Goal: Check status: Check status

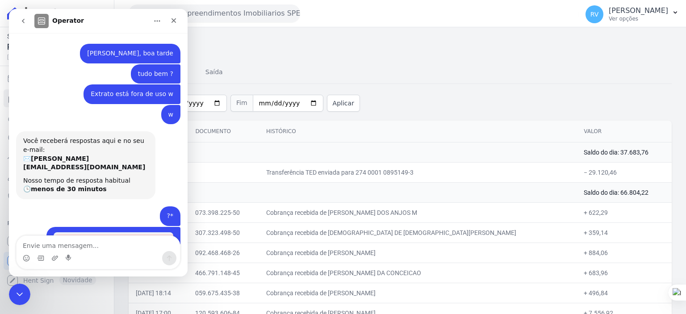
scroll to position [125, 0]
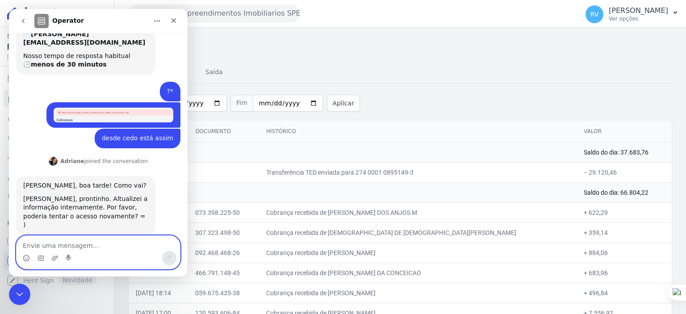
click at [78, 240] on textarea "Envie uma mensagem..." at bounding box center [99, 243] width 164 height 15
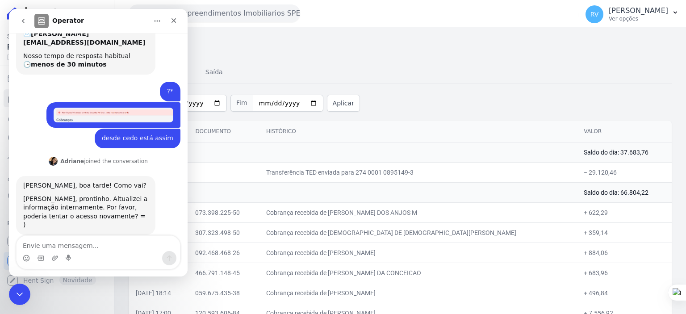
click at [23, 288] on icon "Encerramento do Messenger da Intercom" at bounding box center [18, 293] width 11 height 11
click at [41, 262] on span "Conta Hent" at bounding box center [40, 261] width 35 height 9
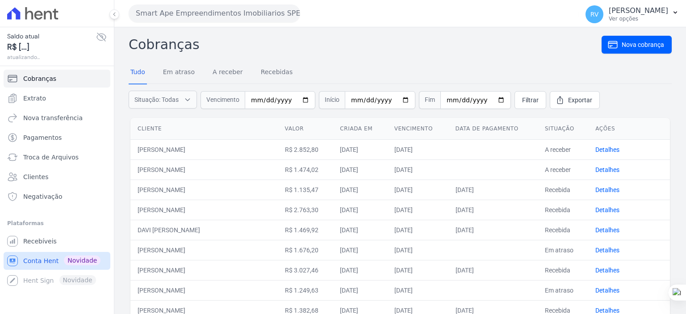
click at [28, 260] on span "Conta Hent" at bounding box center [40, 261] width 35 height 9
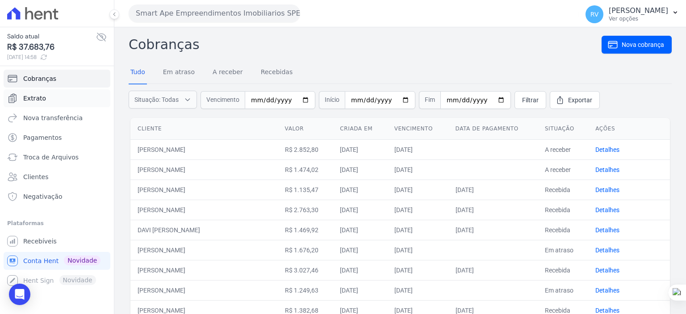
click at [34, 96] on span "Extrato" at bounding box center [34, 98] width 23 height 9
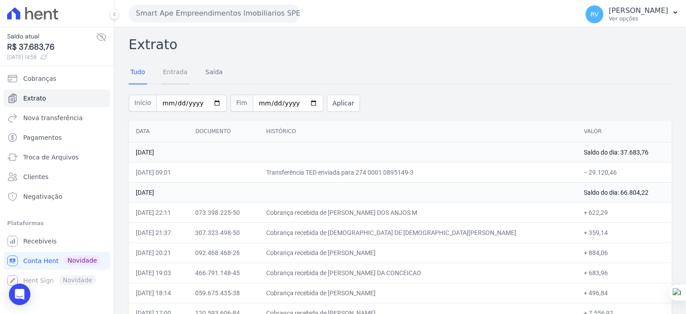
click at [178, 71] on link "Entrada" at bounding box center [175, 72] width 28 height 23
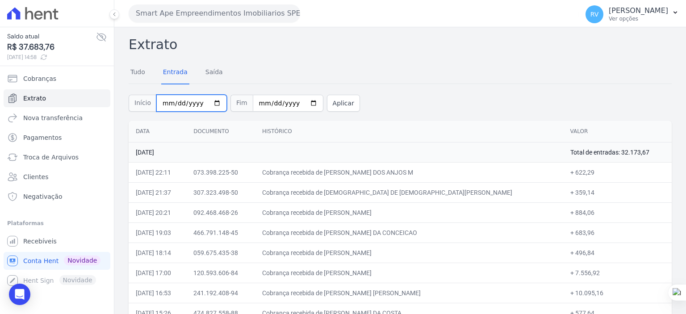
click at [207, 103] on input "[DATE]" at bounding box center [191, 103] width 71 height 17
type input "[DATE]"
click at [304, 104] on input "[DATE]" at bounding box center [288, 103] width 71 height 17
type input "[DATE]"
click at [329, 107] on button "Aplicar" at bounding box center [343, 103] width 33 height 17
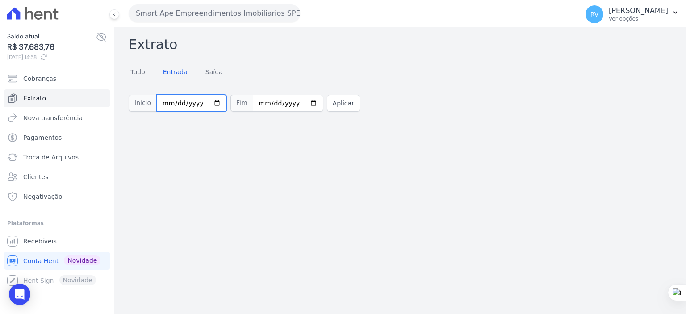
click at [210, 105] on input "[DATE]" at bounding box center [191, 103] width 71 height 17
type input "2025-08-25"
click at [301, 101] on input "[DATE]" at bounding box center [288, 103] width 71 height 17
type input "2025-08-25"
click at [328, 102] on button "Aplicar" at bounding box center [343, 103] width 33 height 17
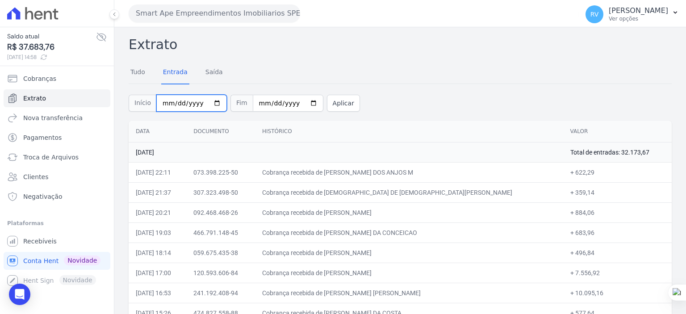
click at [214, 106] on input "2025-08-25" at bounding box center [191, 103] width 71 height 17
type input "[DATE]"
click at [301, 103] on input "2025-08-25" at bounding box center [288, 103] width 71 height 17
type input "[DATE]"
click at [331, 109] on button "Aplicar" at bounding box center [343, 103] width 33 height 17
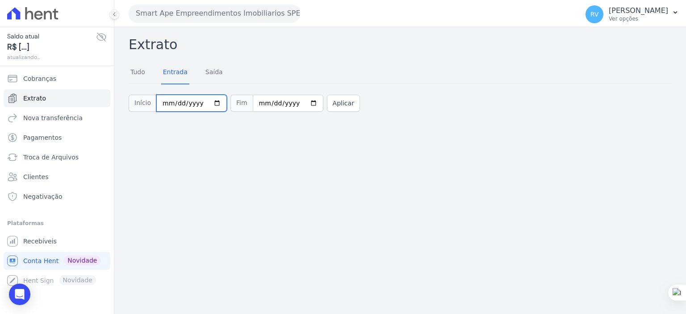
click at [212, 103] on input "[DATE]" at bounding box center [191, 103] width 71 height 17
type input "2025-08-27"
click at [334, 102] on button "Aplicar" at bounding box center [343, 103] width 33 height 17
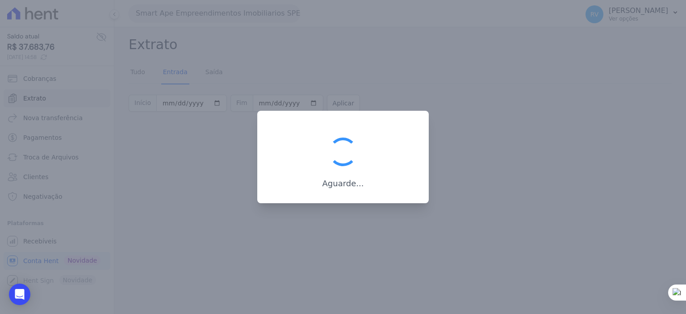
click at [222, 143] on div at bounding box center [343, 157] width 686 height 314
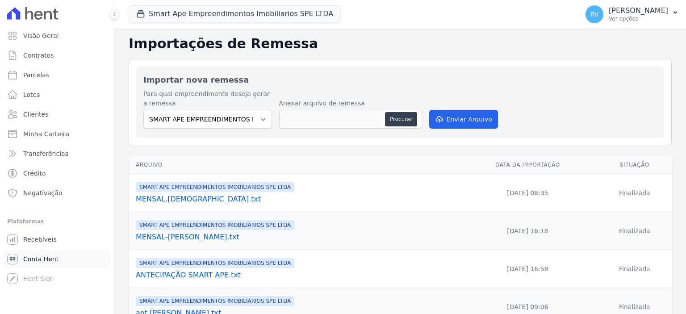
drag, startPoint x: 0, startPoint y: 0, endPoint x: 45, endPoint y: 258, distance: 261.7
click at [45, 258] on span "Conta Hent" at bounding box center [40, 259] width 35 height 9
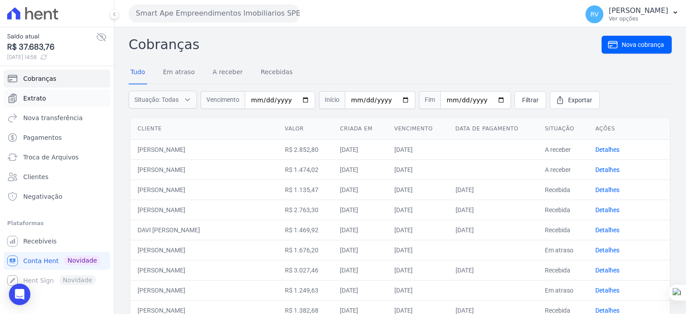
click at [39, 95] on span "Extrato" at bounding box center [34, 98] width 23 height 9
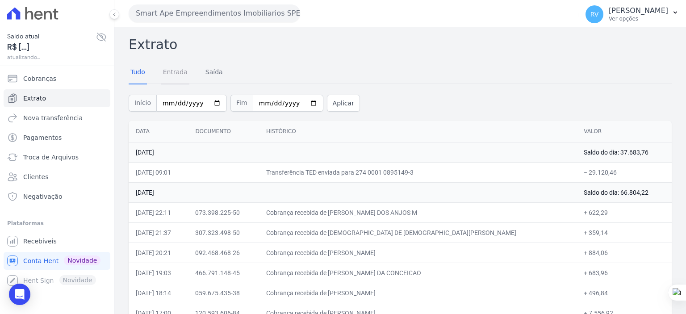
click at [171, 71] on link "Entrada" at bounding box center [175, 72] width 28 height 23
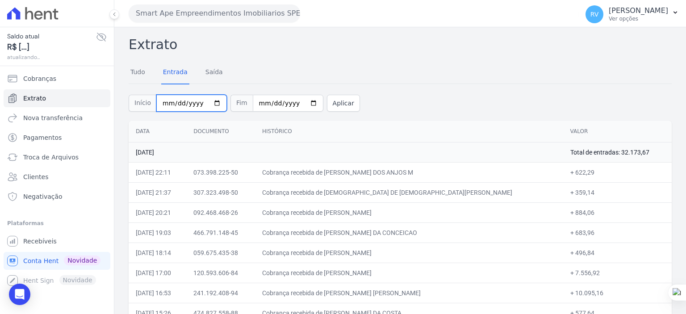
click at [209, 101] on input "[DATE]" at bounding box center [191, 103] width 71 height 17
type input "[DATE]"
click at [327, 100] on button "Aplicar" at bounding box center [343, 103] width 33 height 17
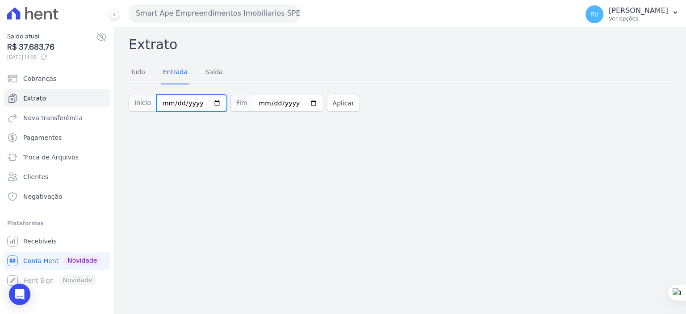
click at [213, 102] on input "[DATE]" at bounding box center [191, 103] width 71 height 17
type input "2025-08-27"
click at [334, 107] on button "Aplicar" at bounding box center [343, 103] width 33 height 17
click at [211, 102] on input "[DATE]" at bounding box center [191, 103] width 71 height 17
type input "[DATE]"
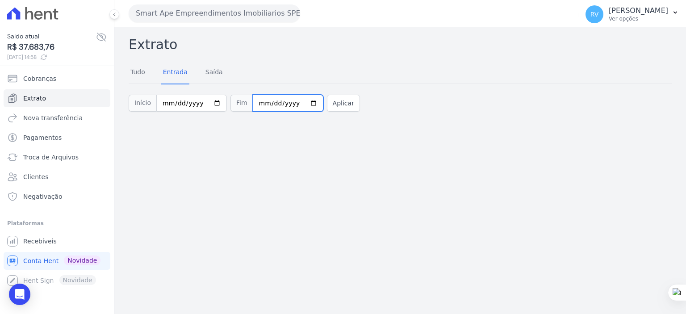
click at [301, 98] on input "2025-08-27" at bounding box center [288, 103] width 71 height 17
click at [300, 100] on input "2025-08-27" at bounding box center [288, 103] width 71 height 17
type input "[DATE]"
click at [328, 107] on button "Aplicar" at bounding box center [343, 103] width 33 height 17
click at [211, 103] on input "[DATE]" at bounding box center [191, 103] width 71 height 17
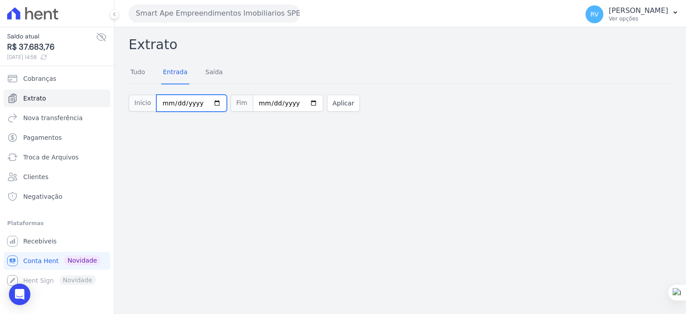
type input "[DATE]"
click at [303, 100] on input "[DATE]" at bounding box center [288, 103] width 71 height 17
type input "[DATE]"
click at [332, 101] on button "Aplicar" at bounding box center [343, 103] width 33 height 17
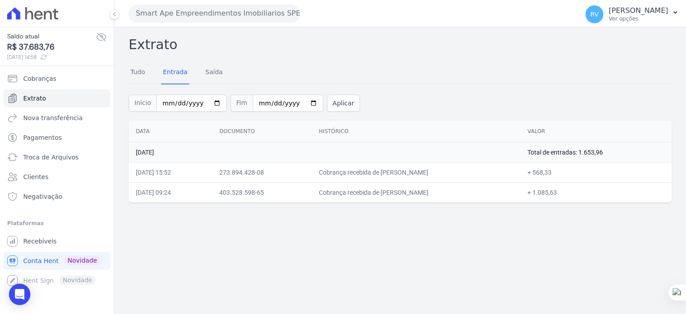
type input "[DATE]"
click at [299, 101] on input "2025-08-03" at bounding box center [288, 103] width 71 height 17
type input "[DATE]"
click at [331, 103] on button "Aplicar" at bounding box center [343, 103] width 33 height 17
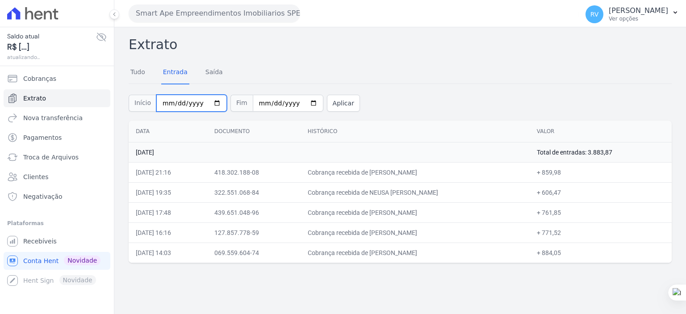
click at [212, 103] on input "[DATE]" at bounding box center [191, 103] width 71 height 17
type input "[DATE]"
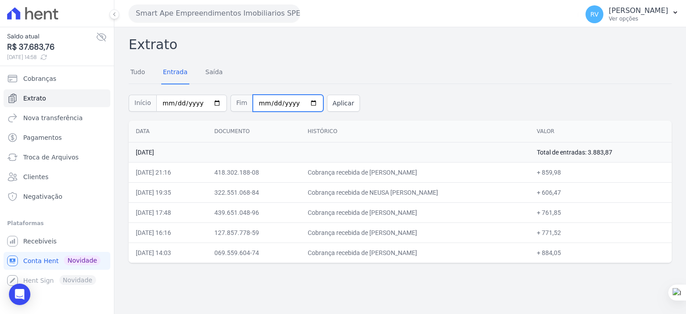
click at [303, 103] on input "[DATE]" at bounding box center [288, 103] width 71 height 17
type input "[DATE]"
click at [327, 95] on button "Aplicar" at bounding box center [343, 103] width 33 height 17
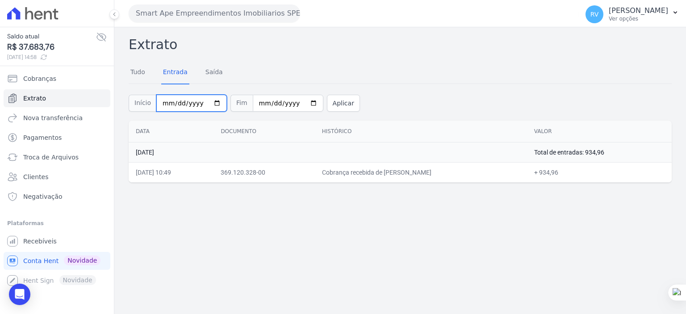
click at [211, 103] on input "2025-08-17" at bounding box center [191, 103] width 71 height 17
type input "[DATE]"
click at [303, 104] on input "2025-08-17" at bounding box center [288, 103] width 71 height 17
type input "2025-08-24"
click at [334, 100] on button "Aplicar" at bounding box center [343, 103] width 33 height 17
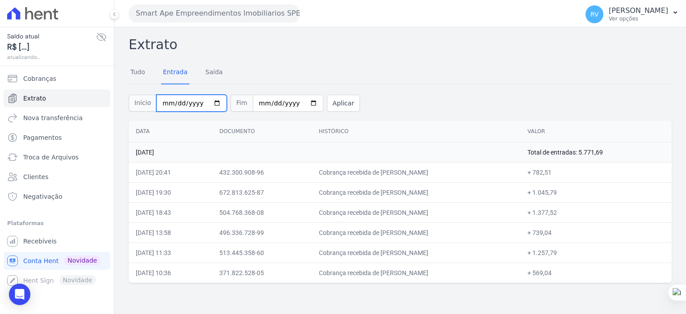
click at [211, 104] on input "[DATE]" at bounding box center [191, 103] width 71 height 17
type input "[DATE]"
click at [304, 105] on input "[DATE]" at bounding box center [288, 103] width 71 height 17
type input "[DATE]"
click at [334, 101] on button "Aplicar" at bounding box center [343, 103] width 33 height 17
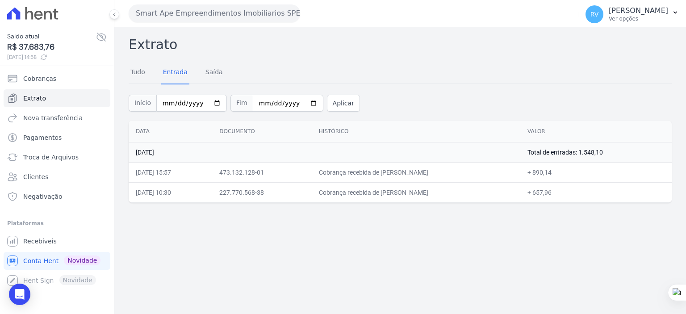
type input "[DATE]"
click at [334, 103] on button "Aplicar" at bounding box center [343, 103] width 33 height 17
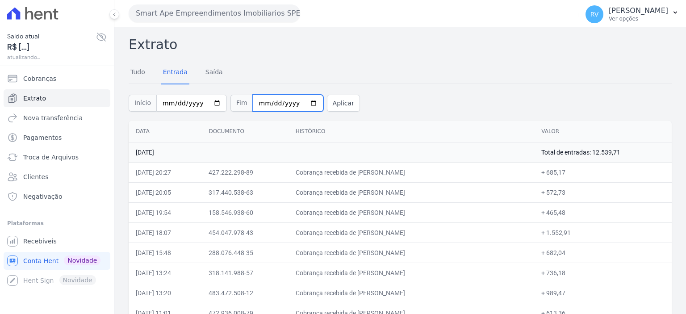
click at [299, 102] on input "2025-08-09" at bounding box center [288, 103] width 71 height 17
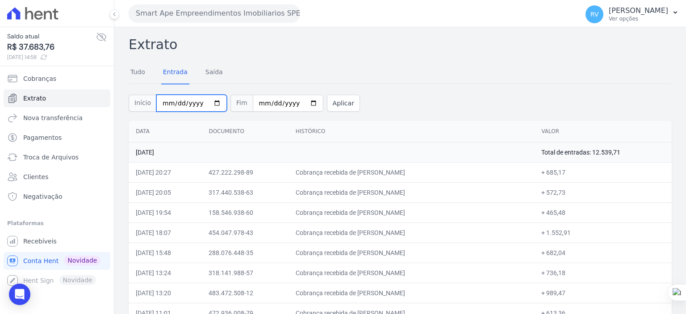
click at [213, 99] on input "2025-08-02" at bounding box center [191, 103] width 71 height 17
type input "2025-08-09"
click at [327, 101] on button "Aplicar" at bounding box center [343, 103] width 33 height 17
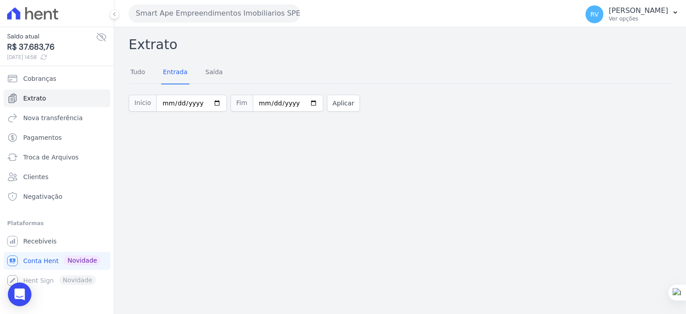
click at [22, 295] on icon "Open Intercom Messenger" at bounding box center [19, 295] width 10 height 12
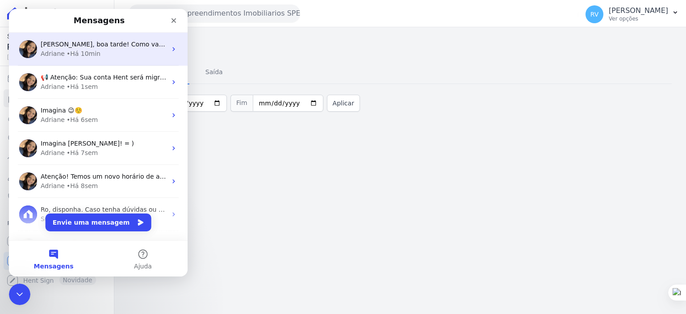
click at [67, 56] on div "• Há 10min" at bounding box center [84, 53] width 34 height 9
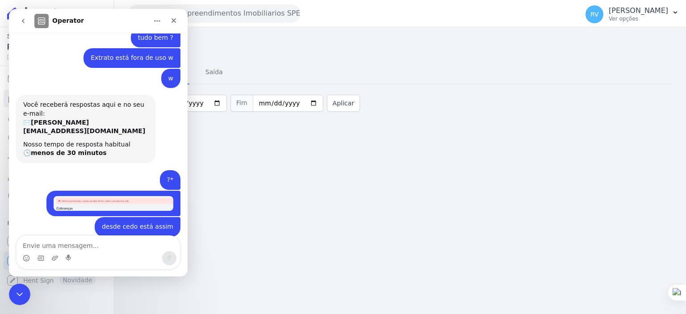
scroll to position [125, 0]
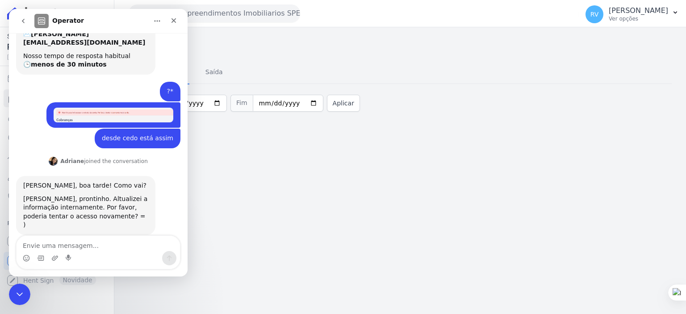
click at [66, 247] on textarea "Envie uma mensagem..." at bounding box center [99, 243] width 164 height 15
type textarea "deu certo, obrigado"
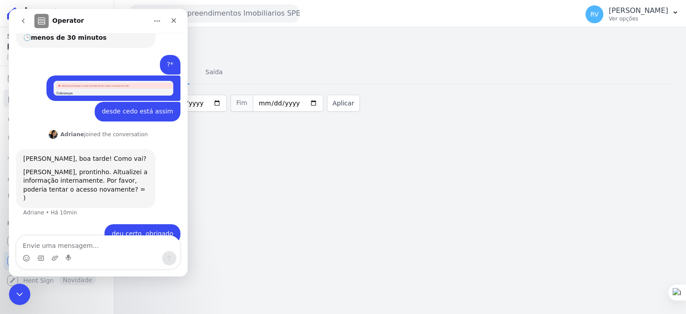
click at [80, 239] on textarea "Envie uma mensagem..." at bounding box center [99, 243] width 164 height 15
type textarea "tudo bem por aqui tbm"
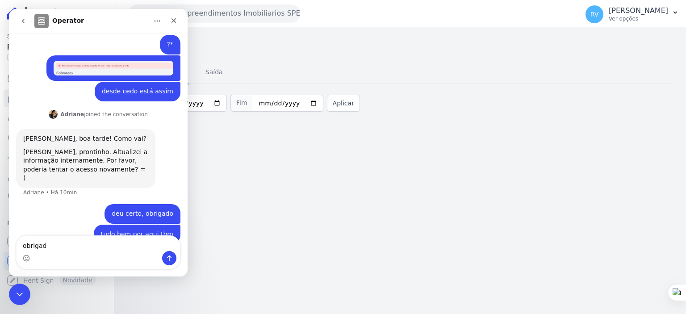
type textarea "obrigado"
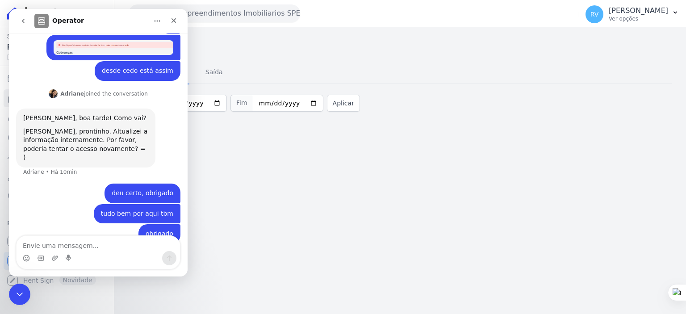
click at [345, 195] on div "Extrato Tudo Entrada Saída Início 2025-08-09 Fim 2025-08-09 Aplicar" at bounding box center [400, 170] width 572 height 287
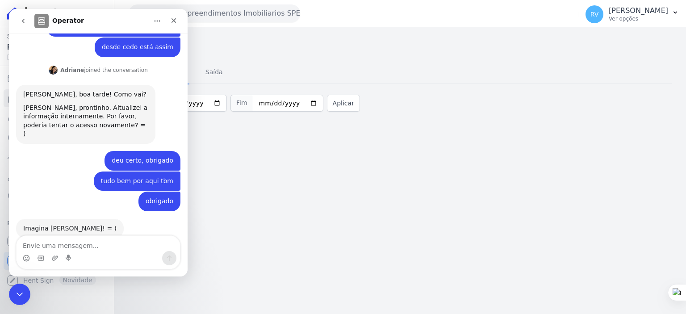
scroll to position [219, 0]
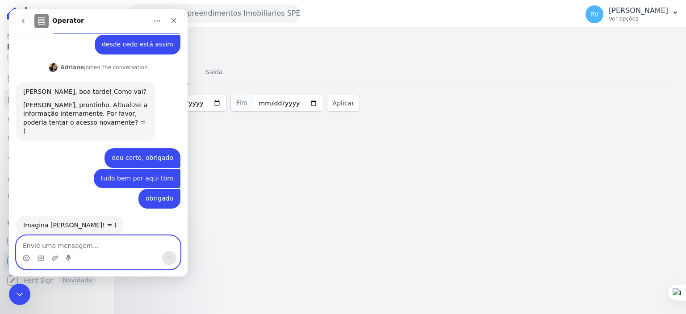
click at [62, 244] on textarea "Envie uma mensagem..." at bounding box center [99, 243] width 164 height 15
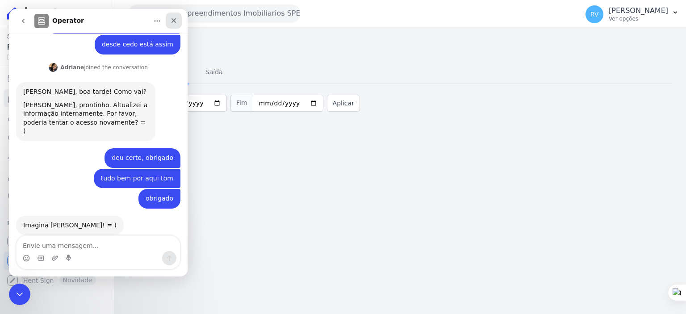
click at [175, 19] on icon "Fechar" at bounding box center [174, 20] width 5 height 5
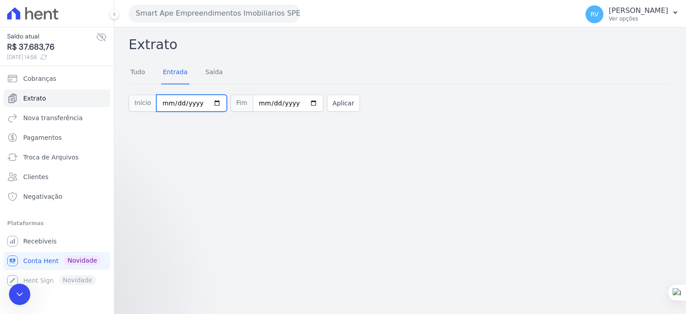
click at [209, 102] on input "2025-08-09" at bounding box center [191, 103] width 71 height 17
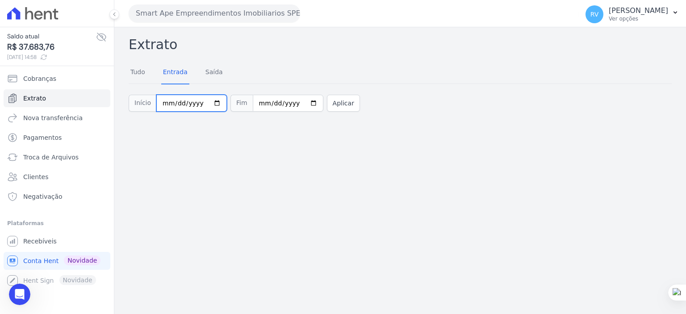
type input "[DATE]"
click at [300, 103] on input "2025-08-09" at bounding box center [288, 103] width 71 height 17
type input "[DATE]"
click at [327, 103] on button "Aplicar" at bounding box center [343, 103] width 33 height 17
click at [138, 72] on link "Tudo" at bounding box center [138, 72] width 18 height 23
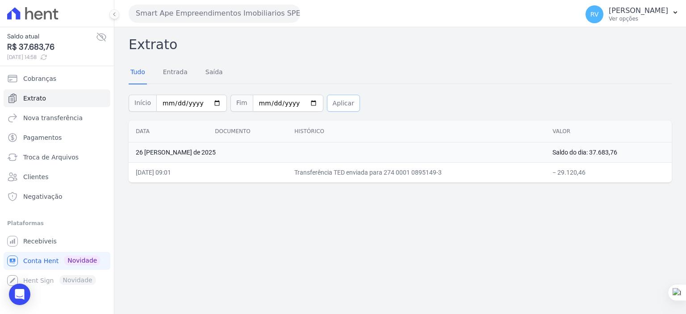
click at [340, 103] on button "Aplicar" at bounding box center [343, 103] width 33 height 17
click at [43, 95] on link "Extrato" at bounding box center [57, 98] width 107 height 18
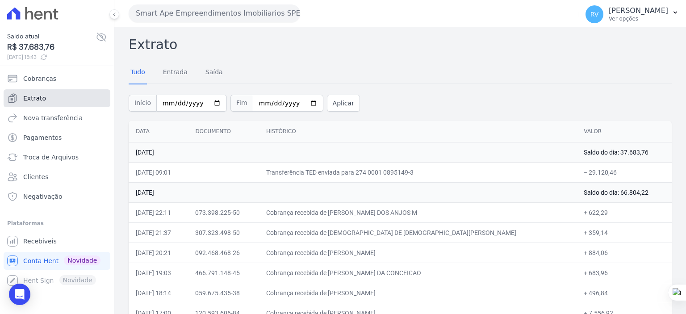
click at [46, 100] on link "Extrato" at bounding box center [57, 98] width 107 height 18
click at [177, 72] on link "Entrada" at bounding box center [175, 72] width 28 height 23
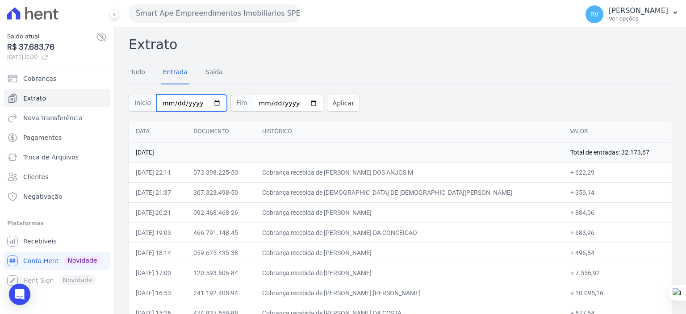
click at [210, 98] on input "[DATE]" at bounding box center [191, 103] width 71 height 17
type input "[DATE]"
click at [297, 106] on input "[DATE]" at bounding box center [288, 103] width 71 height 17
type input "[DATE]"
click at [328, 109] on button "Aplicar" at bounding box center [343, 103] width 33 height 17
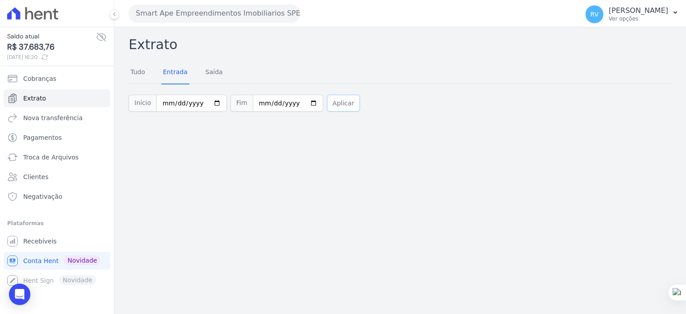
click at [327, 103] on button "Aplicar" at bounding box center [343, 103] width 33 height 17
click at [38, 258] on span "Conta Hent" at bounding box center [40, 261] width 35 height 9
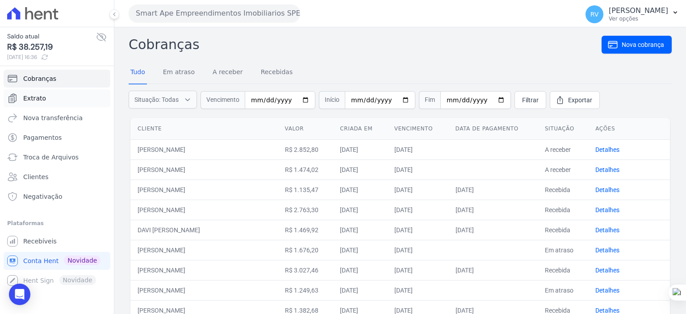
click at [39, 98] on span "Extrato" at bounding box center [34, 98] width 23 height 9
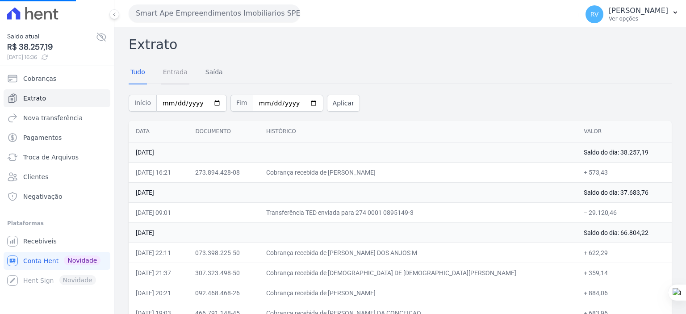
click at [177, 71] on link "Entrada" at bounding box center [175, 72] width 28 height 23
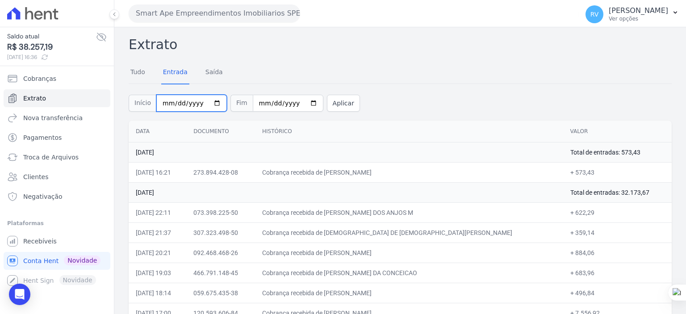
click at [209, 102] on input "2025-08-01" at bounding box center [191, 103] width 71 height 17
type input "[DATE]"
click at [331, 109] on button "Aplicar" at bounding box center [343, 103] width 33 height 17
